Goal: Task Accomplishment & Management: Use online tool/utility

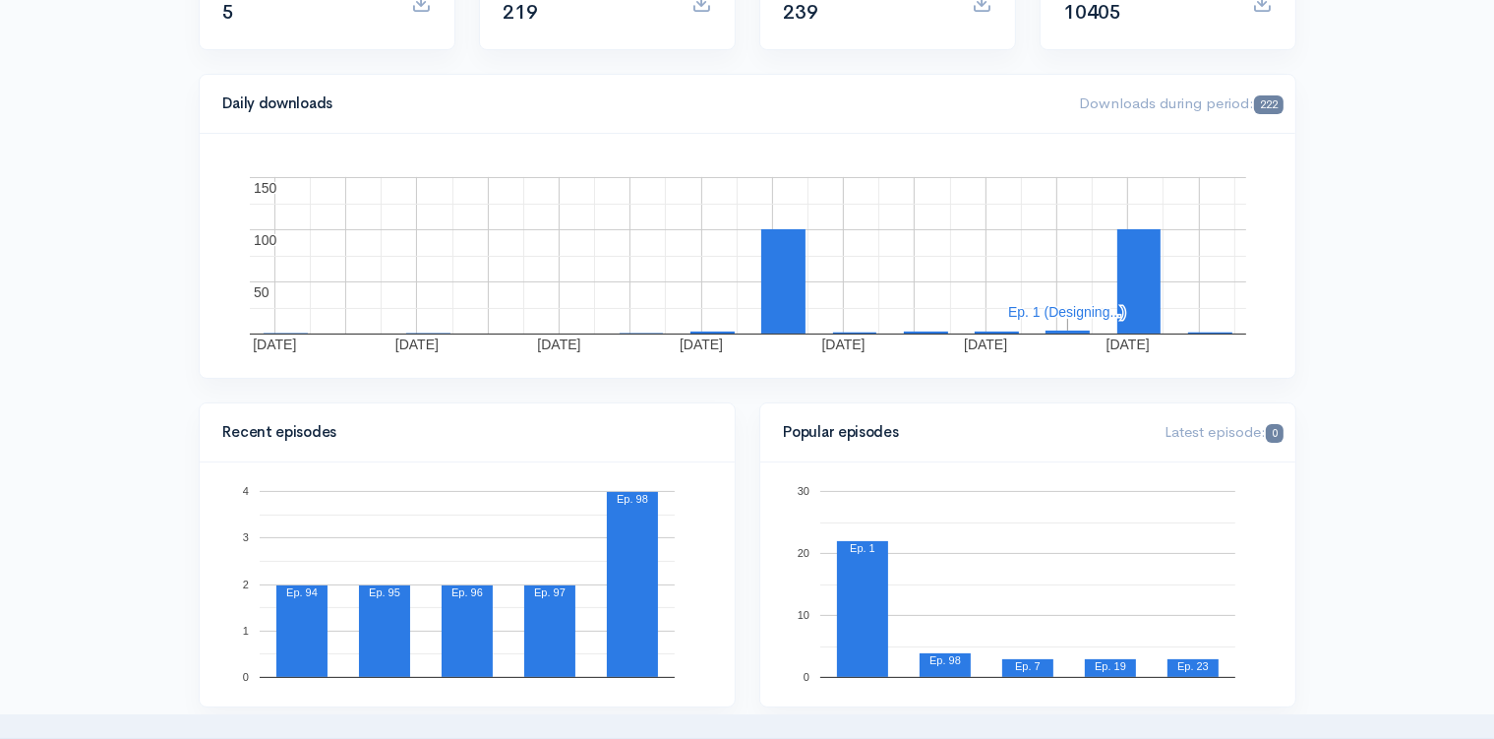
scroll to position [311, 0]
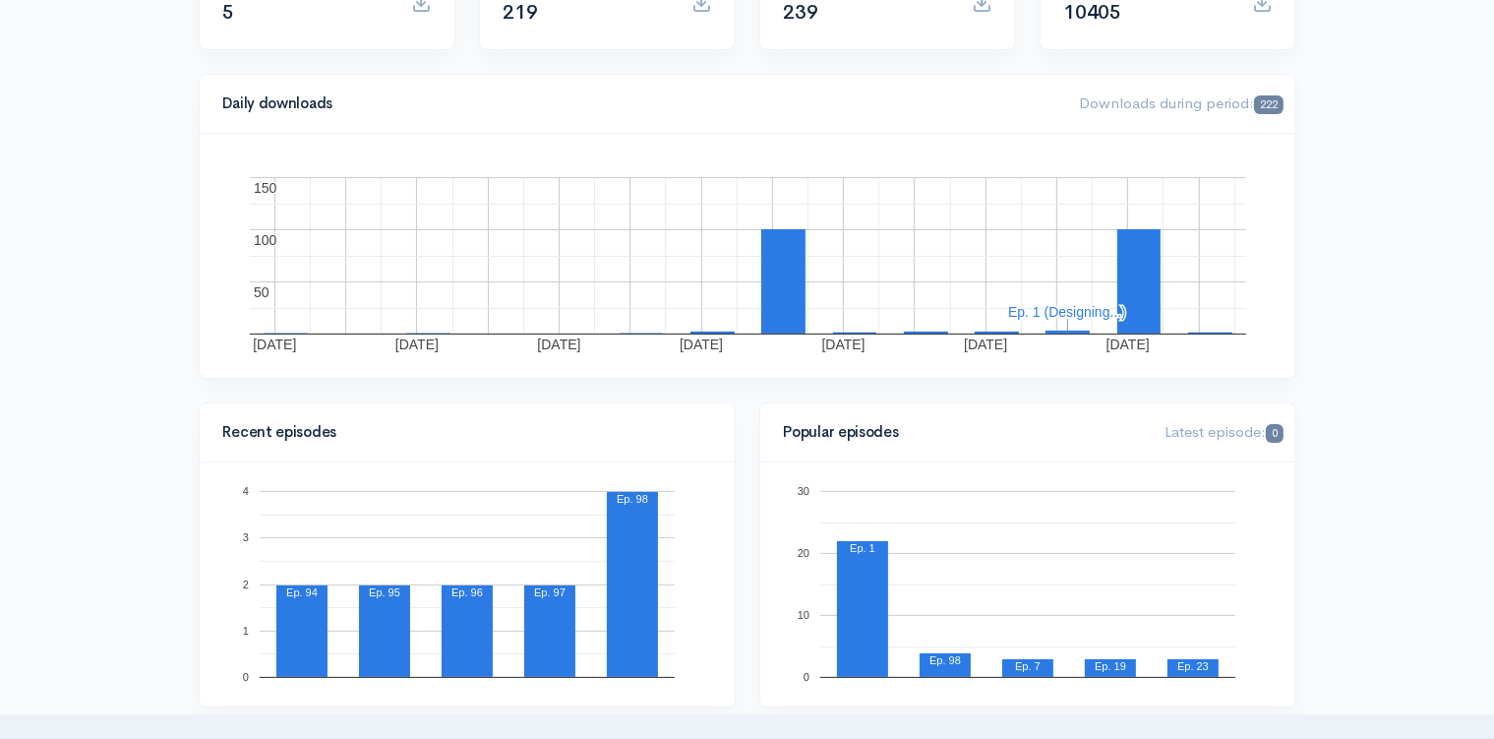
scroll to position [0, 0]
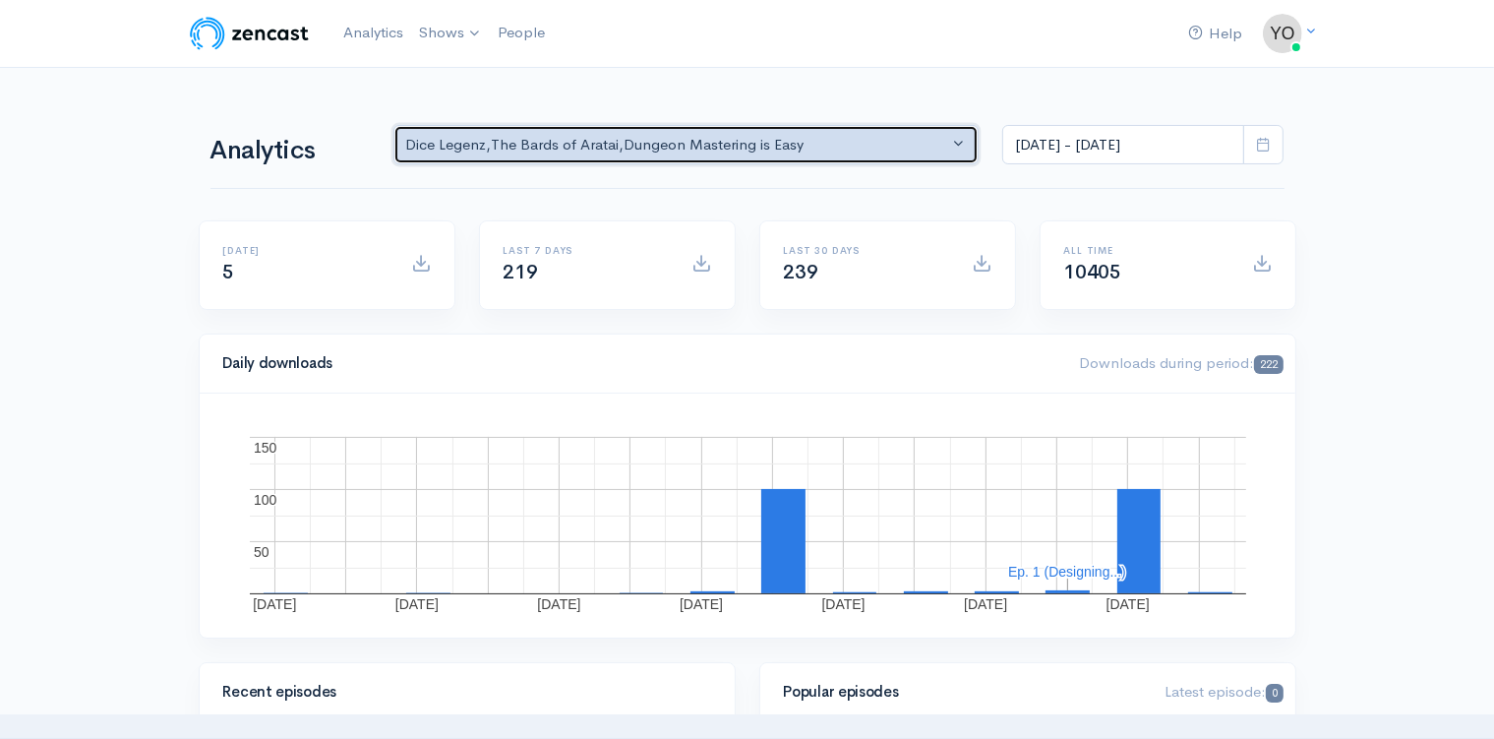
click at [957, 154] on button "Dice Legenz , The Bards of Aratai , Dungeon Mastering is Easy" at bounding box center [686, 145] width 586 height 40
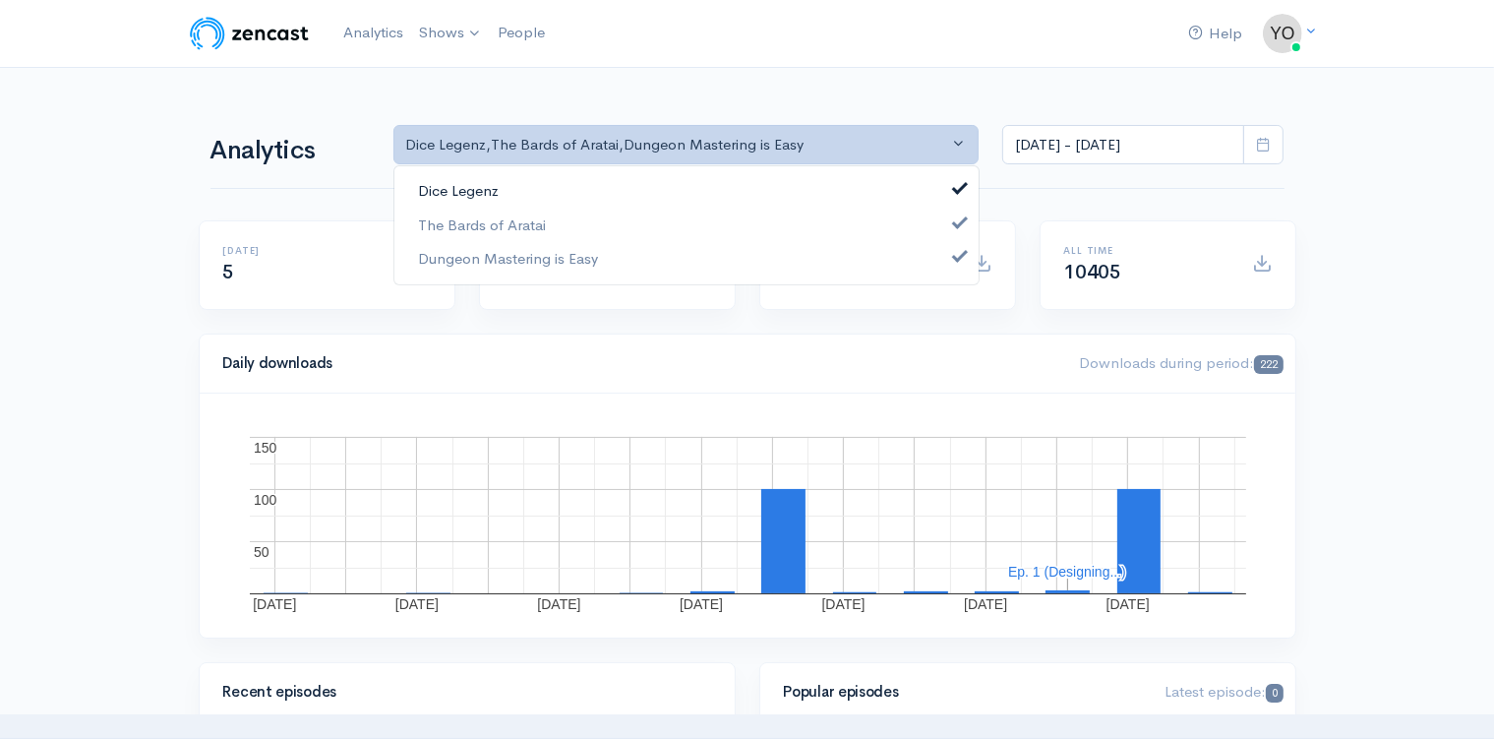
click at [946, 205] on link "Dice Legenz" at bounding box center [686, 191] width 584 height 34
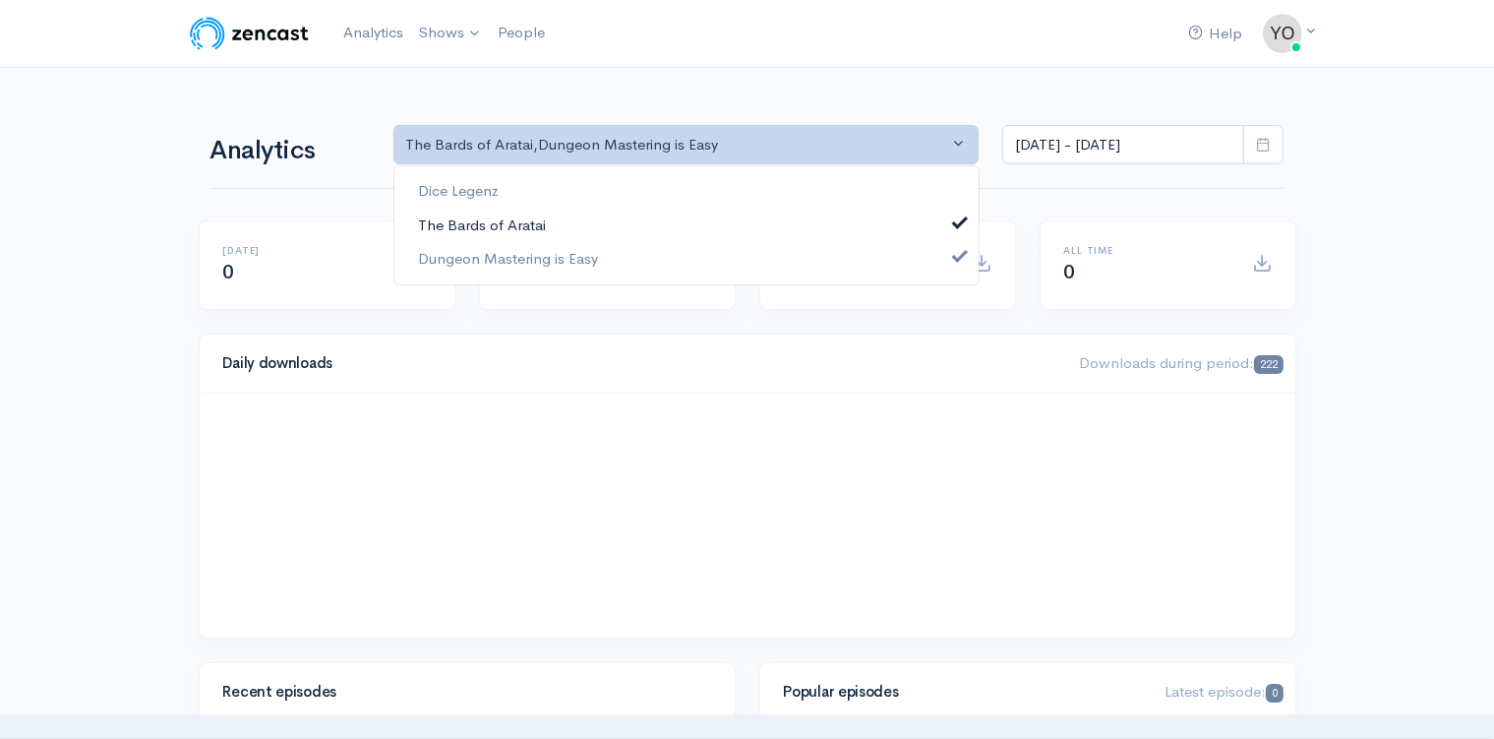
click at [958, 218] on span at bounding box center [960, 219] width 8 height 15
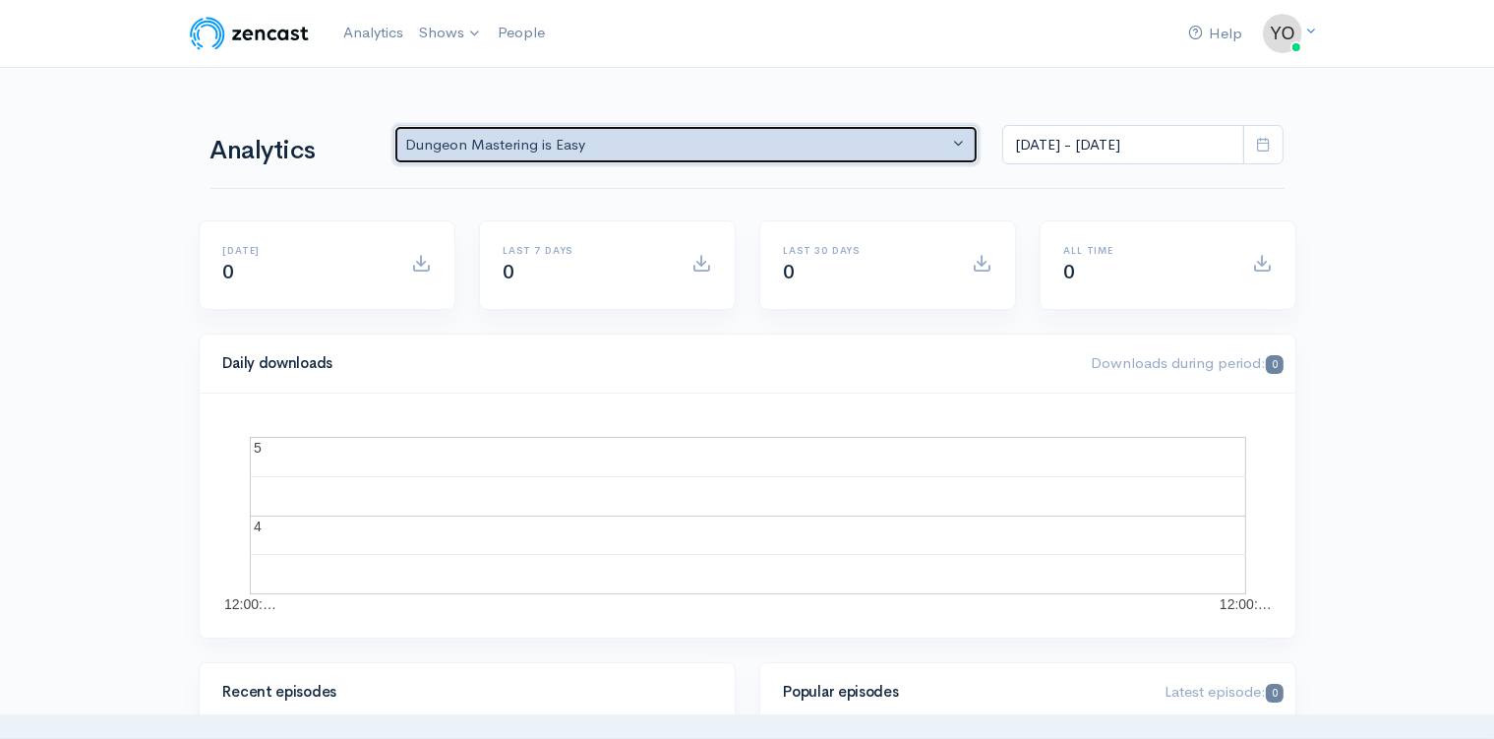
click at [963, 149] on button "Dungeon Mastering is Easy" at bounding box center [686, 145] width 586 height 40
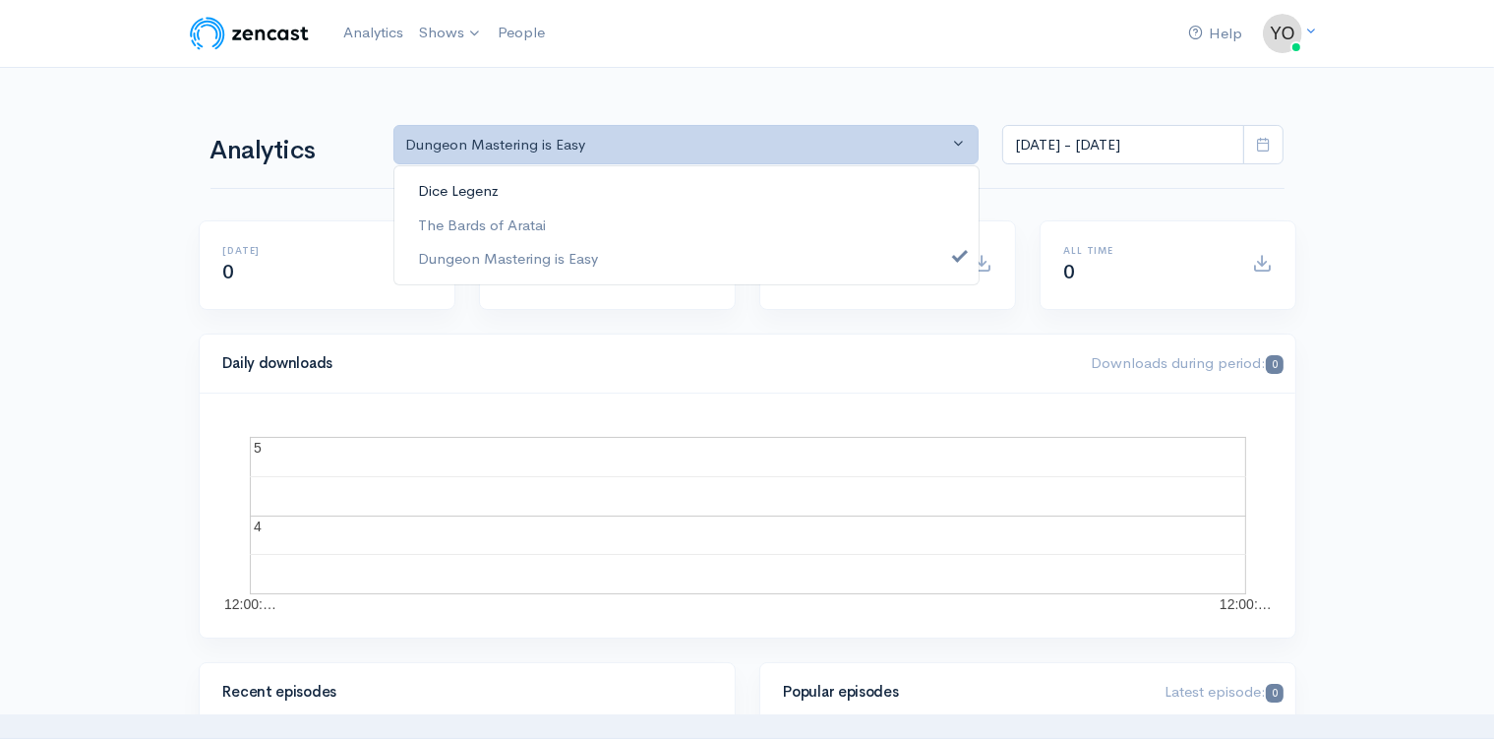
click at [961, 187] on link "Dice Legenz" at bounding box center [686, 191] width 584 height 34
select select "9371"
click at [960, 219] on link "The Bards of Aratai" at bounding box center [686, 225] width 584 height 34
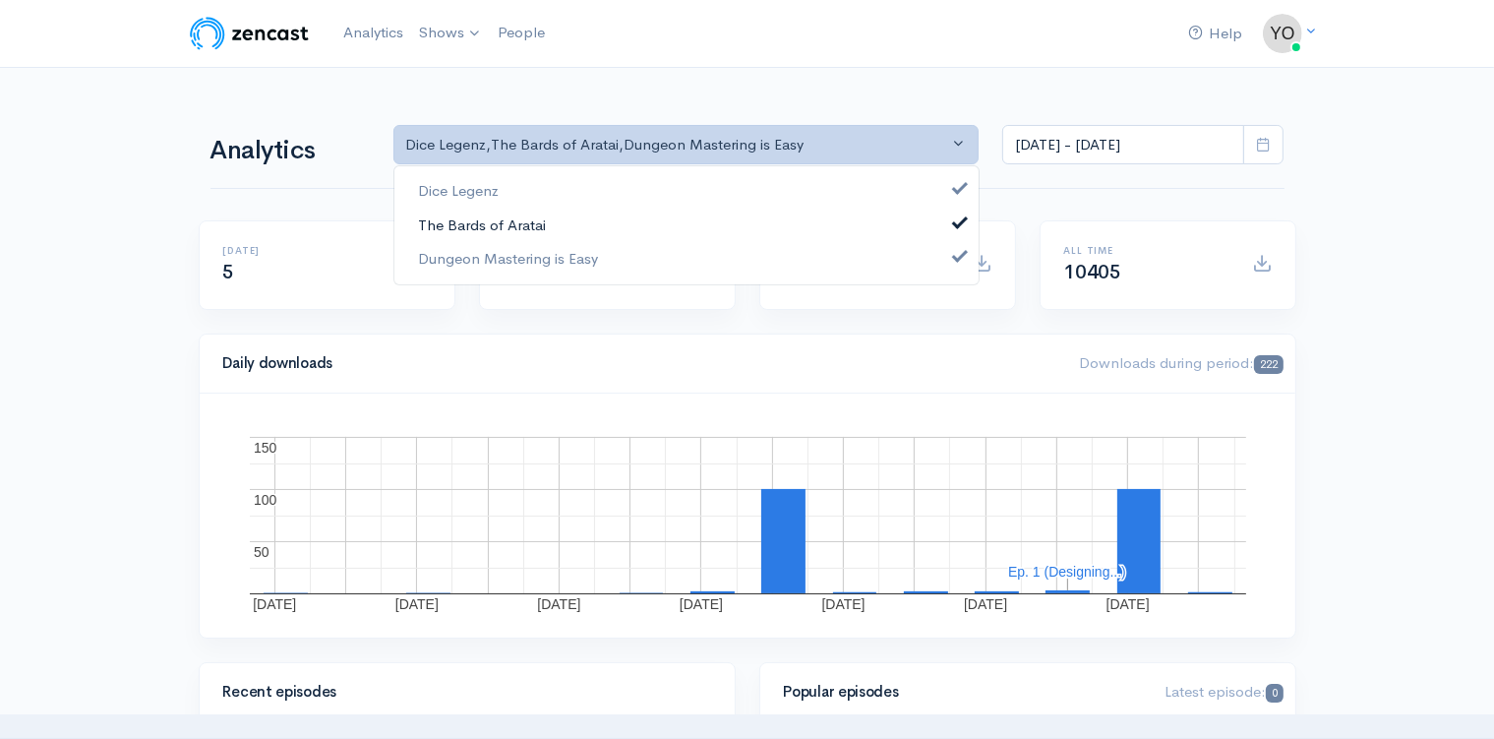
click at [960, 219] on span at bounding box center [960, 219] width 8 height 15
click at [958, 255] on span at bounding box center [960, 254] width 8 height 15
click at [958, 255] on link "Dungeon Mastering is Easy" at bounding box center [686, 259] width 584 height 34
click at [960, 215] on link "The Bards of Aratai" at bounding box center [686, 225] width 584 height 34
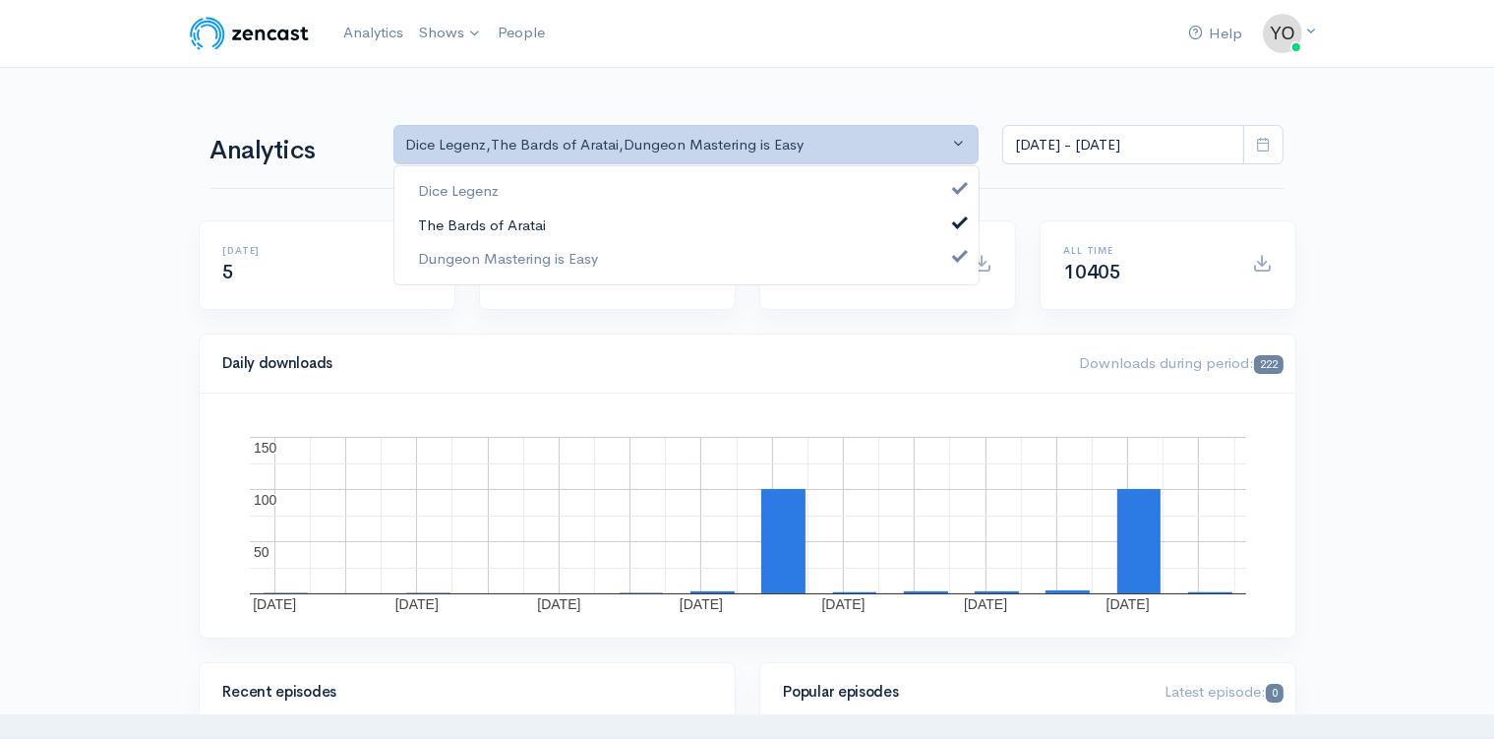
scroll to position [23, 0]
